Goal: Task Accomplishment & Management: Manage account settings

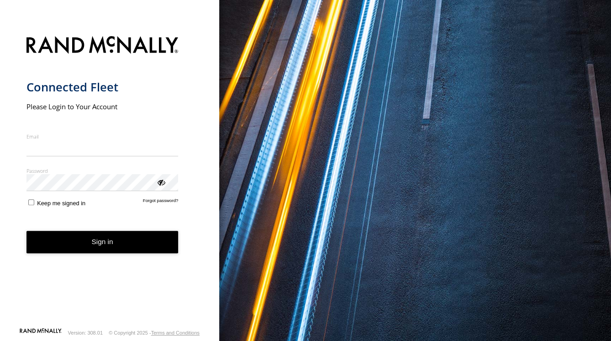
type input "**********"
click at [95, 250] on button "Sign in" at bounding box center [102, 242] width 152 height 22
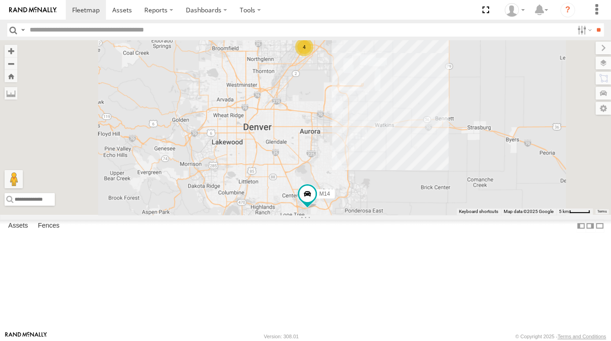
click at [0, 0] on div "All Assets" at bounding box center [0, 0] width 0 height 0
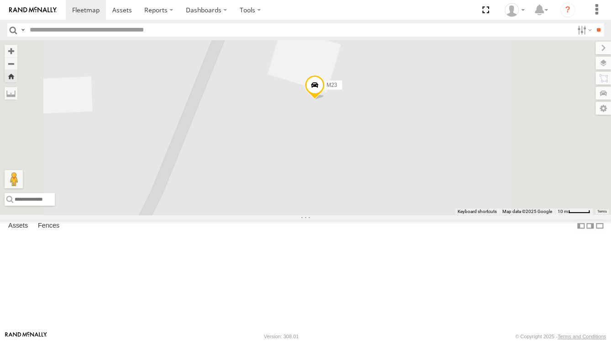
click at [0, 0] on div "M24" at bounding box center [0, 0] width 0 height 0
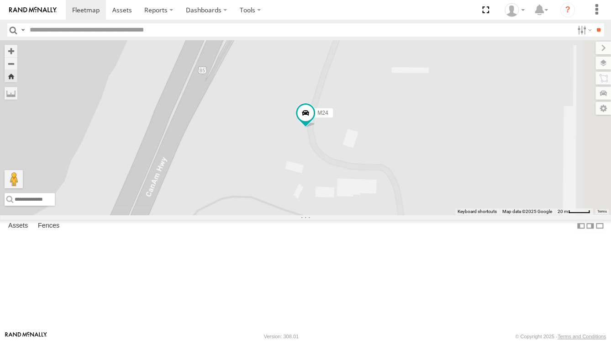
click at [0, 0] on link at bounding box center [0, 0] width 0 height 0
click at [0, 0] on div "M24" at bounding box center [0, 0] width 0 height 0
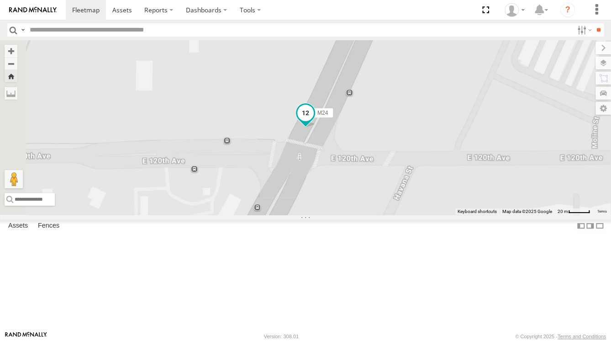
click at [314, 121] on span at bounding box center [305, 113] width 16 height 16
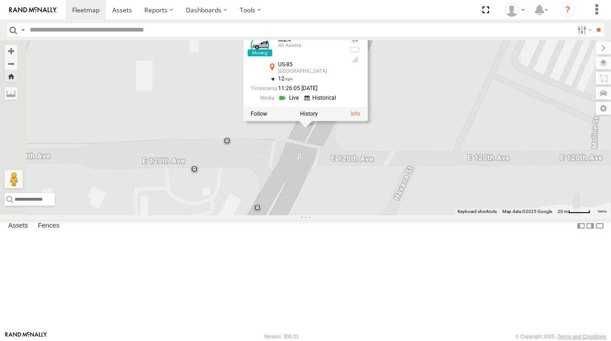
click at [368, 121] on div at bounding box center [305, 114] width 124 height 14
click at [318, 117] on label at bounding box center [309, 114] width 18 height 6
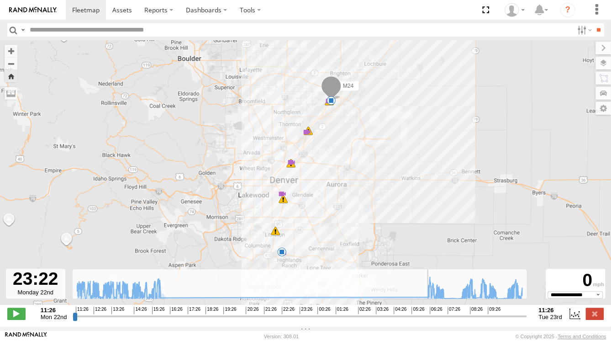
type input "**********"
drag, startPoint x: 74, startPoint y: 321, endPoint x: 9, endPoint y: 250, distance: 96.6
click at [73, 311] on input "range" at bounding box center [300, 315] width 454 height 9
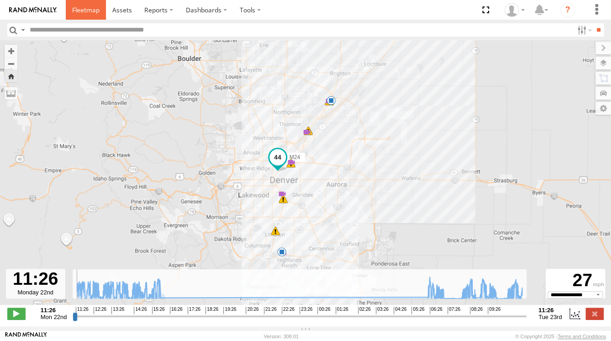
click at [97, 7] on span at bounding box center [85, 9] width 27 height 9
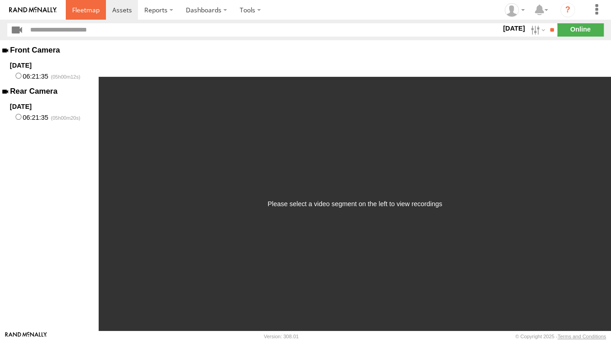
click at [80, 5] on span at bounding box center [85, 9] width 27 height 9
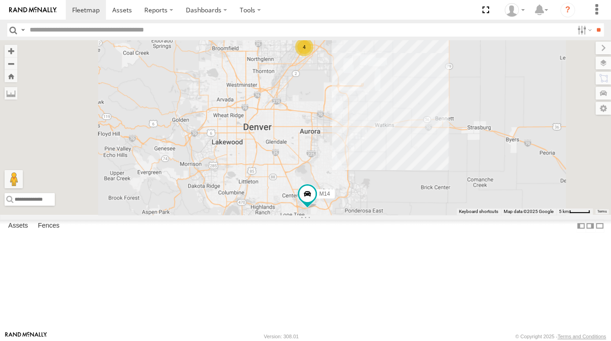
click at [0, 0] on div "M24" at bounding box center [0, 0] width 0 height 0
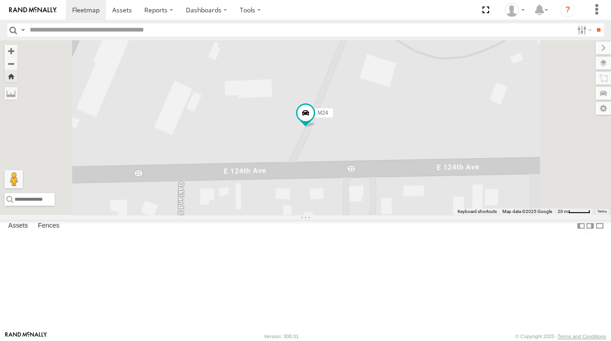
click at [0, 0] on link at bounding box center [0, 0] width 0 height 0
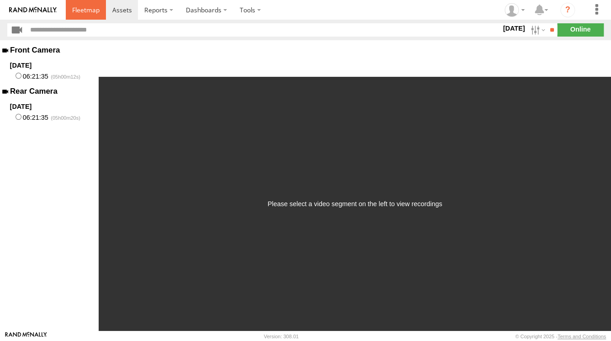
click at [90, 12] on span at bounding box center [85, 9] width 27 height 9
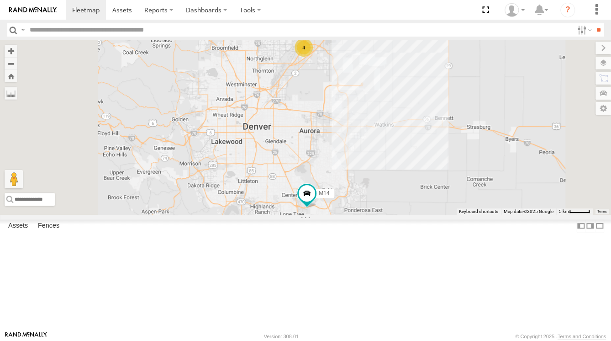
click at [0, 0] on div "M24" at bounding box center [0, 0] width 0 height 0
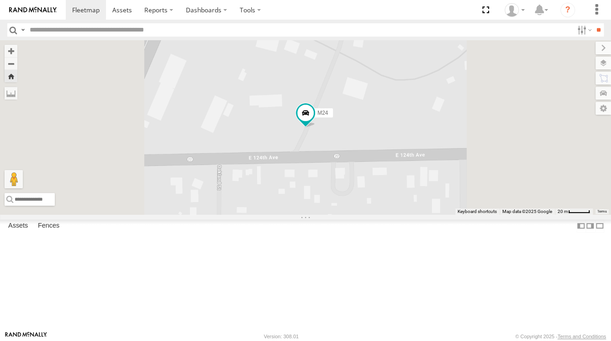
click at [0, 0] on link at bounding box center [0, 0] width 0 height 0
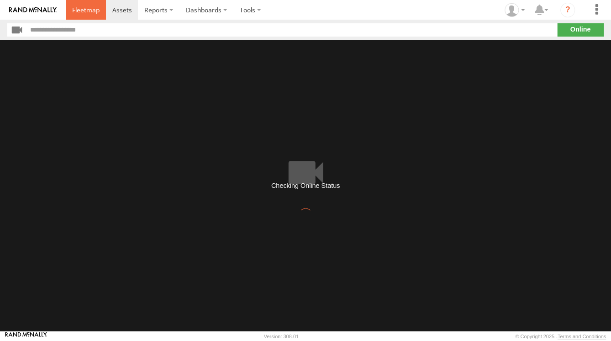
click at [90, 6] on span at bounding box center [85, 9] width 27 height 9
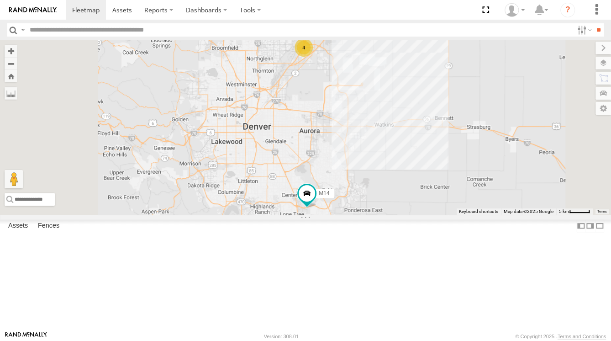
click at [0, 0] on div "M24" at bounding box center [0, 0] width 0 height 0
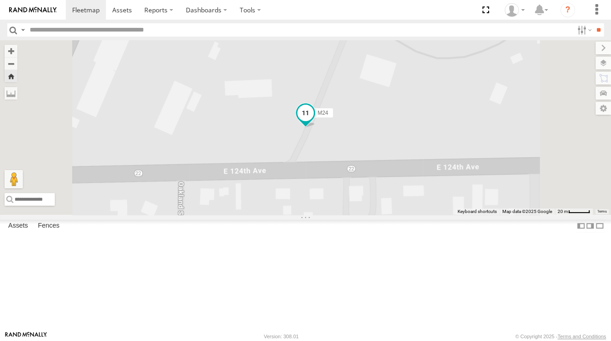
click at [314, 121] on span at bounding box center [305, 113] width 16 height 16
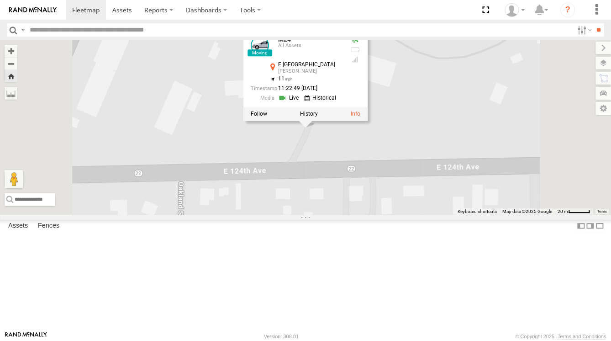
click at [368, 121] on div at bounding box center [305, 114] width 124 height 14
click at [318, 117] on label at bounding box center [309, 114] width 18 height 6
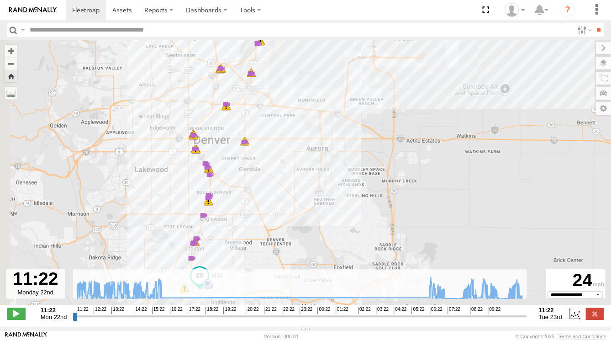
drag, startPoint x: 287, startPoint y: 239, endPoint x: 320, endPoint y: 193, distance: 56.5
click at [317, 201] on div "M24 14:14 Mon 15:56 Mon 9 8 6 18 7 13:40 Mon 13:41 Mon 14:58 Mon 14:59 Mon 15:3…" at bounding box center [305, 177] width 611 height 274
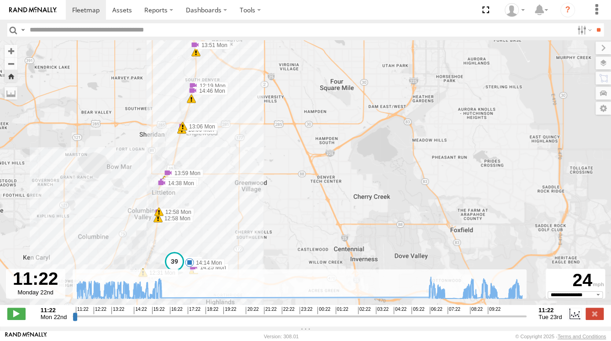
drag, startPoint x: 321, startPoint y: 192, endPoint x: 378, endPoint y: 148, distance: 71.6
click at [368, 152] on div "M24 14:14 Mon 15:56 Mon 13:40 Mon 13:41 Mon 14:58 Mon 14:59 Mon 15:39 Mon 15:39…" at bounding box center [305, 177] width 611 height 274
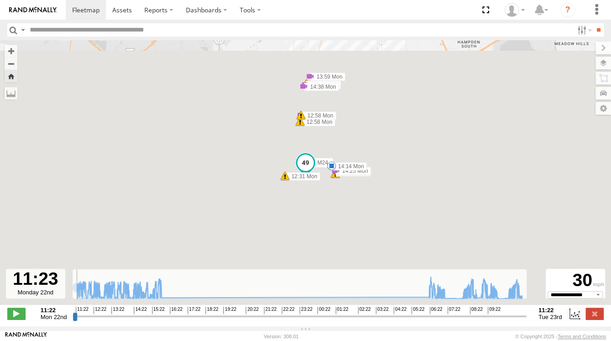
type input "**********"
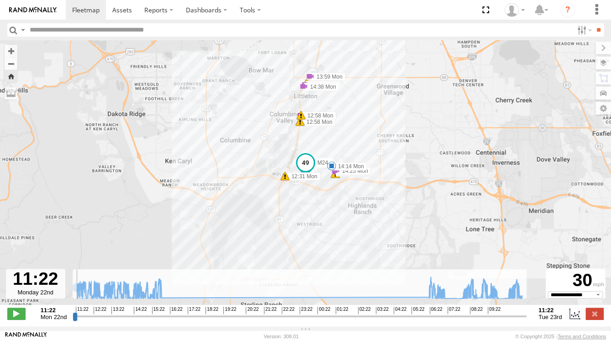
drag, startPoint x: 75, startPoint y: 320, endPoint x: 69, endPoint y: 321, distance: 6.0
click at [73, 313] on input "range" at bounding box center [300, 315] width 454 height 9
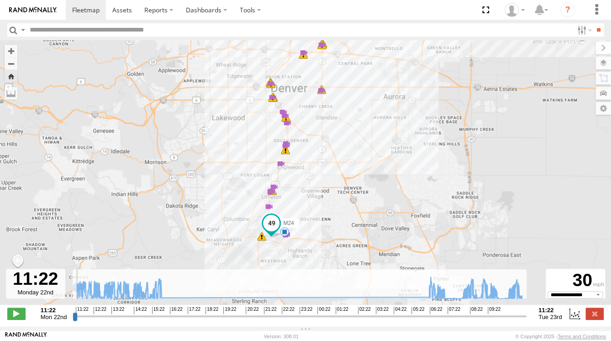
drag, startPoint x: 323, startPoint y: 175, endPoint x: 334, endPoint y: 216, distance: 42.0
click at [334, 216] on div "M24 14:14 Mon 15:56 Mon 13:40 Mon 13:41 Mon 14:58 Mon 14:59 Mon 15:39 Mon 15:39…" at bounding box center [305, 177] width 611 height 274
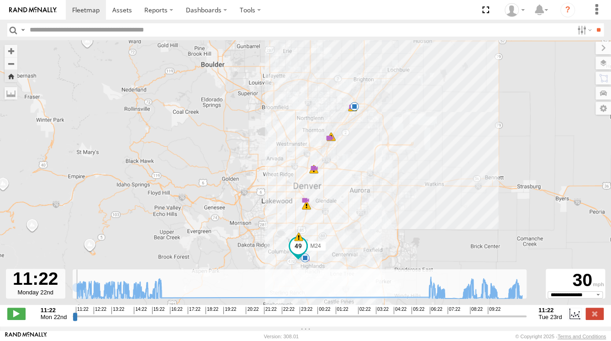
drag, startPoint x: 332, startPoint y: 180, endPoint x: 329, endPoint y: 217, distance: 37.6
click at [329, 217] on div "M24 14:14 Mon 15:56 Mon 19 21 31 14 16 13 12 7 7 9" at bounding box center [305, 177] width 611 height 274
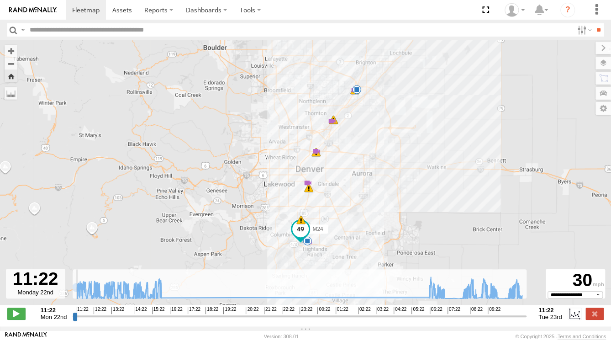
drag, startPoint x: 331, startPoint y: 230, endPoint x: 333, endPoint y: 211, distance: 19.3
click at [333, 211] on div "M24 14:14 Mon 15:56 Mon 19 21 31 14 16 13 12 7 7 9" at bounding box center [305, 177] width 611 height 274
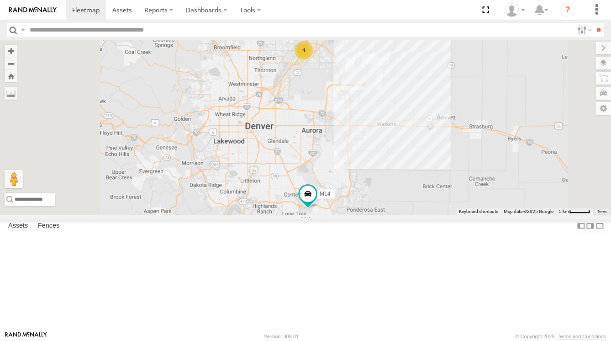
click at [0, 0] on div "357660104997812" at bounding box center [0, 0] width 0 height 0
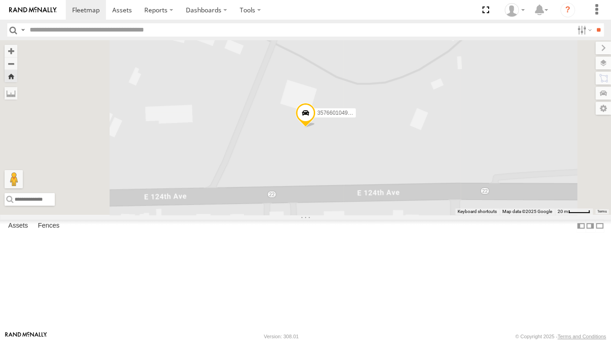
click at [316, 127] on span at bounding box center [305, 115] width 20 height 25
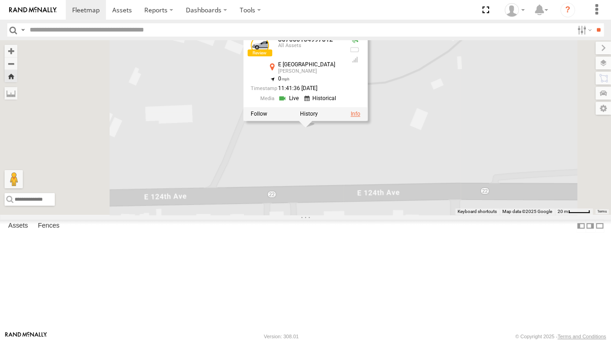
click at [360, 117] on link at bounding box center [356, 114] width 10 height 6
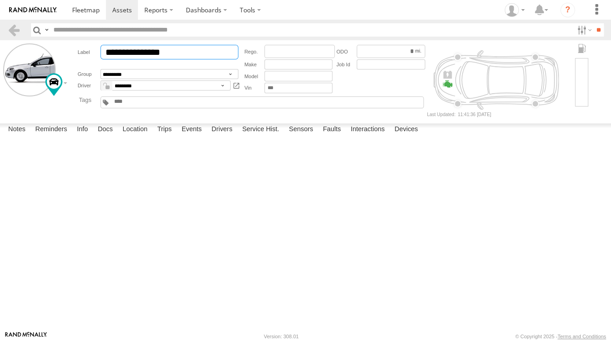
click at [194, 54] on input "**********" at bounding box center [169, 52] width 138 height 15
click at [159, 136] on label "Trips" at bounding box center [165, 129] width 24 height 13
click at [220, 136] on label "Drivers" at bounding box center [222, 129] width 30 height 13
click at [200, 48] on input "**********" at bounding box center [169, 52] width 138 height 15
click at [0, 0] on div at bounding box center [0, 0] width 0 height 0
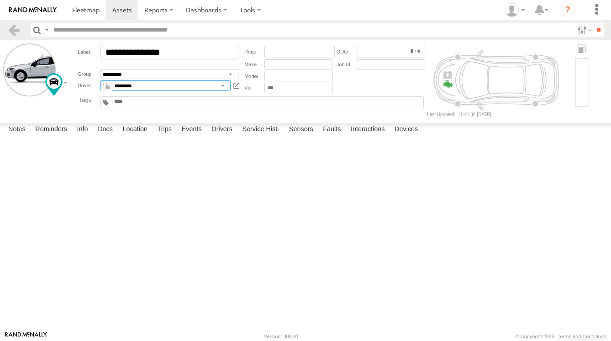
click at [222, 85] on select "*********" at bounding box center [165, 85] width 130 height 10
click at [213, 48] on input "**********" at bounding box center [169, 52] width 138 height 15
type input "*"
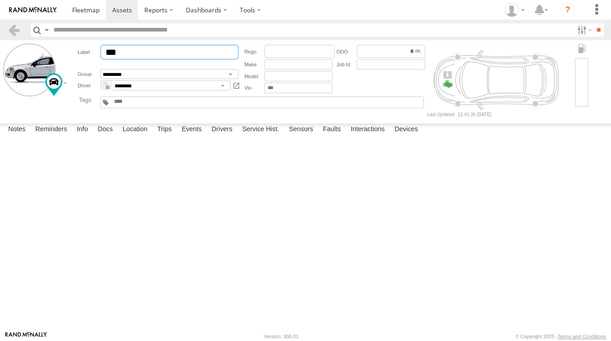
type input "***"
click at [0, 0] on div at bounding box center [0, 0] width 0 height 0
click at [80, 8] on span at bounding box center [85, 9] width 27 height 9
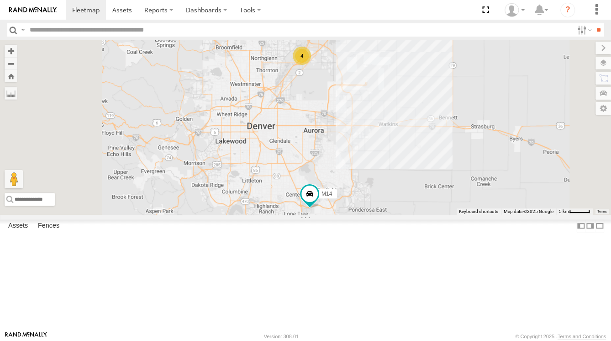
click at [0, 0] on div "M22" at bounding box center [0, 0] width 0 height 0
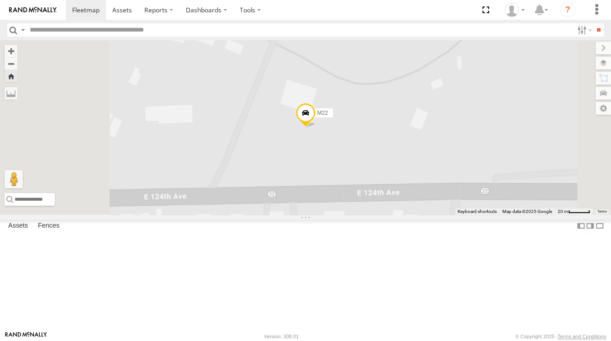
click at [0, 0] on div "M23" at bounding box center [0, 0] width 0 height 0
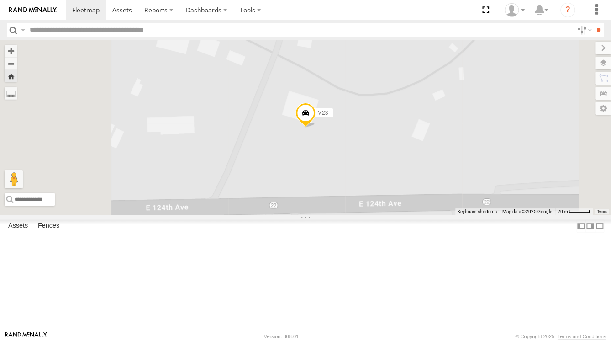
click at [0, 0] on div "M19" at bounding box center [0, 0] width 0 height 0
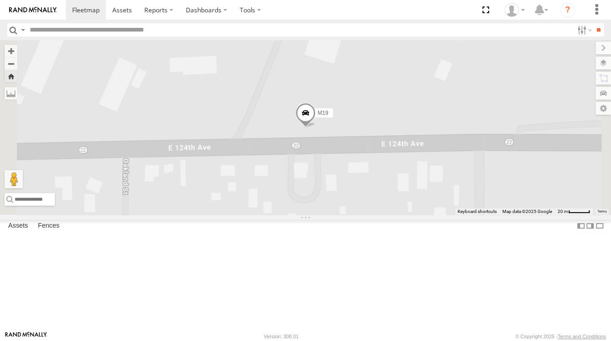
click at [0, 0] on div "M14" at bounding box center [0, 0] width 0 height 0
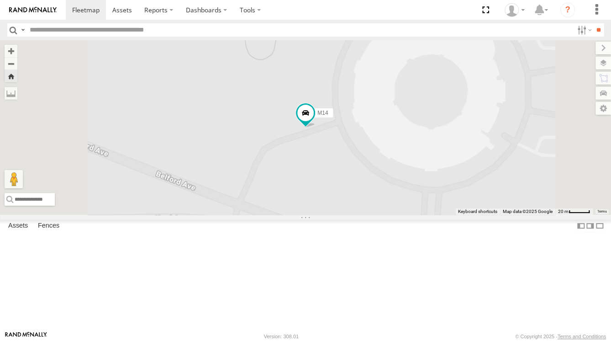
click at [0, 0] on div "M24" at bounding box center [0, 0] width 0 height 0
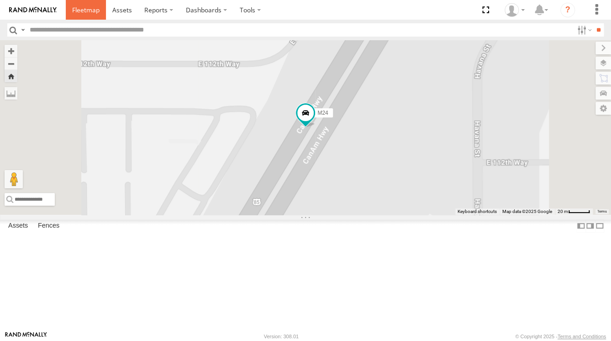
click at [77, 10] on span at bounding box center [85, 9] width 27 height 9
